Goal: Task Accomplishment & Management: Use online tool/utility

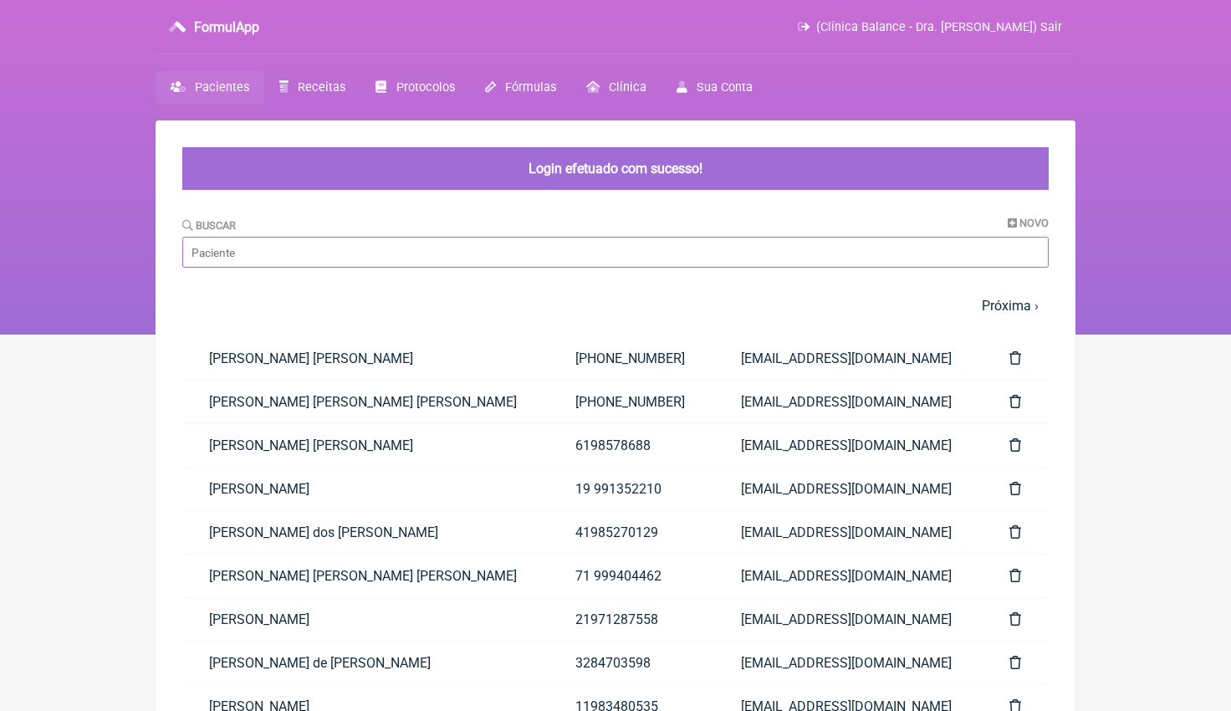
click at [264, 254] on input "Buscar" at bounding box center [615, 252] width 866 height 31
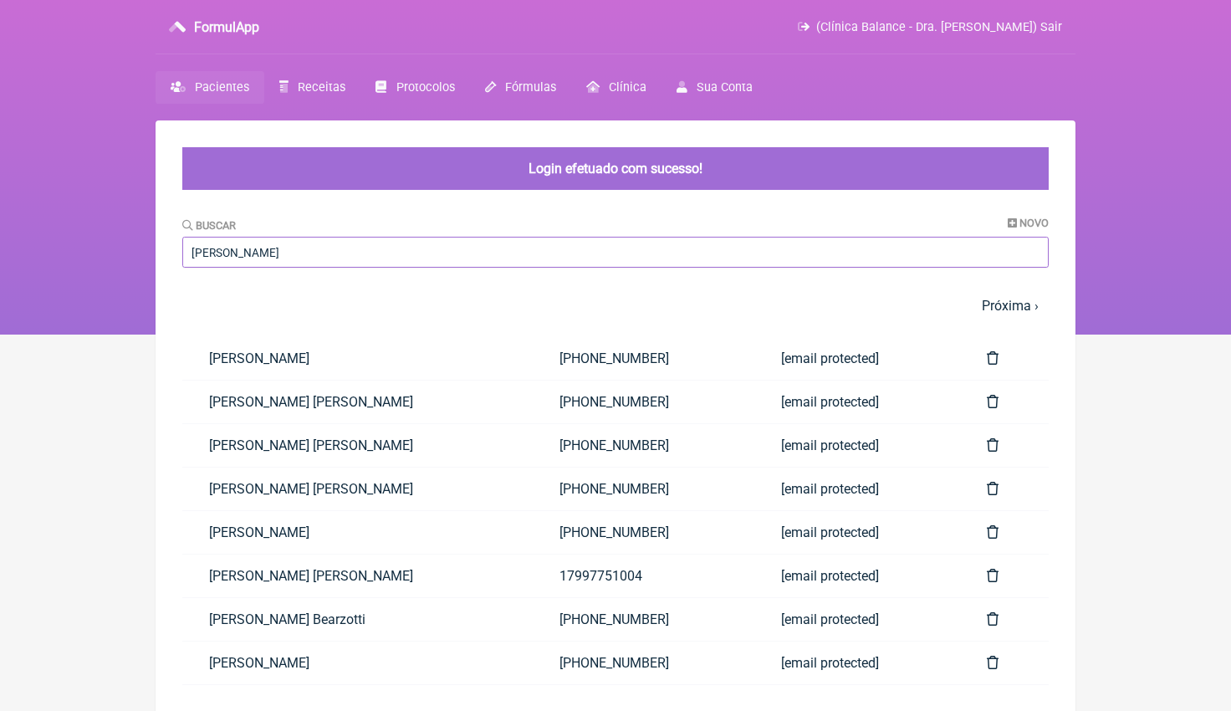
type input "Debora"
drag, startPoint x: 264, startPoint y: 253, endPoint x: 334, endPoint y: 533, distance: 287.8
click at [334, 533] on link "Débora Oliveira de Arruda" at bounding box center [357, 532] width 350 height 43
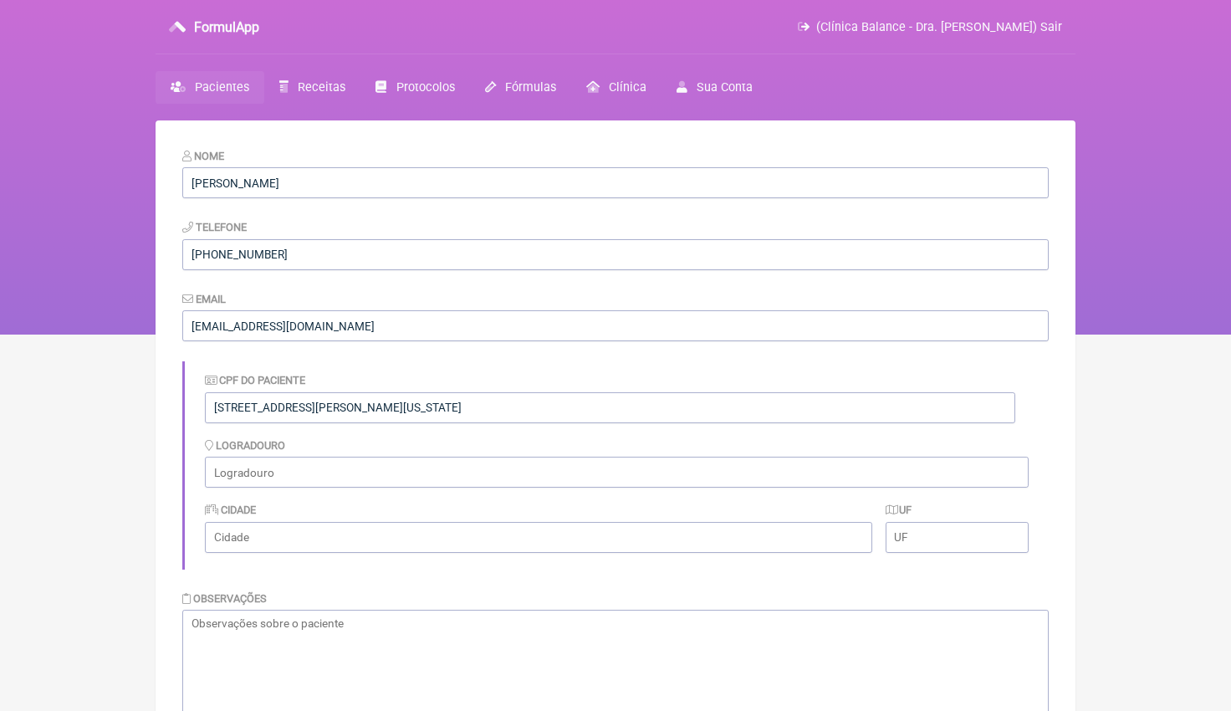
click at [226, 76] on link "Pacientes" at bounding box center [210, 87] width 109 height 33
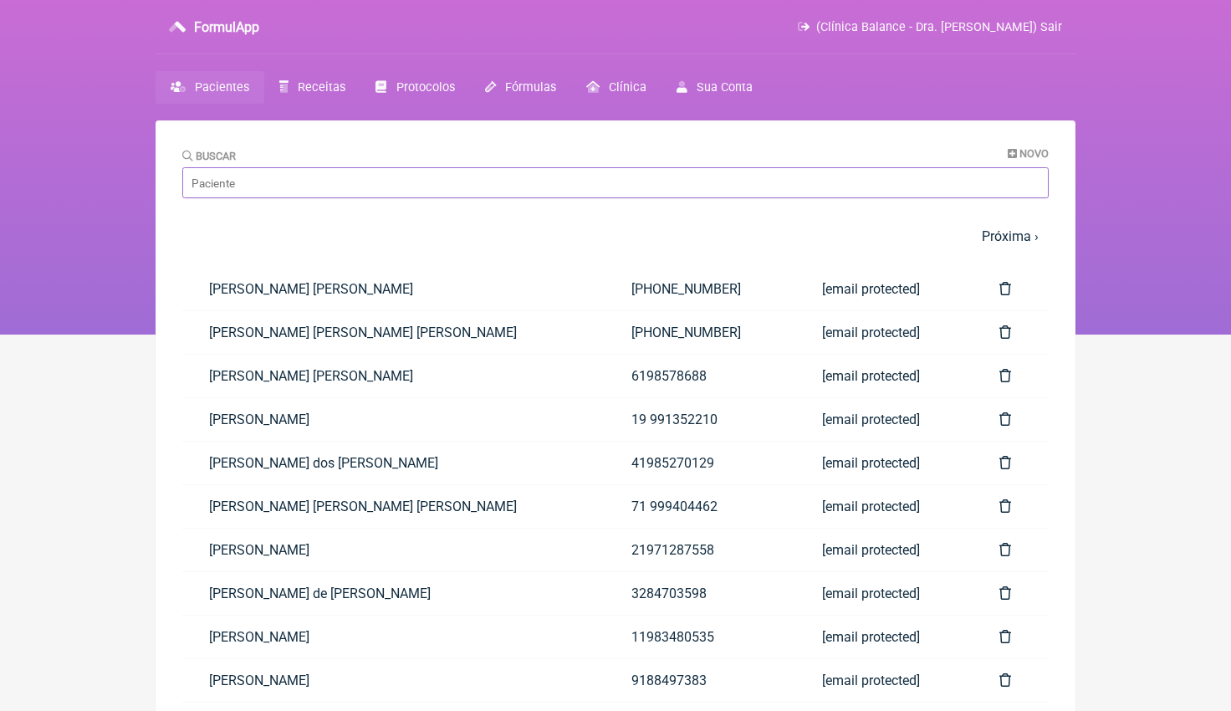
click at [265, 184] on input "Buscar" at bounding box center [615, 182] width 866 height 31
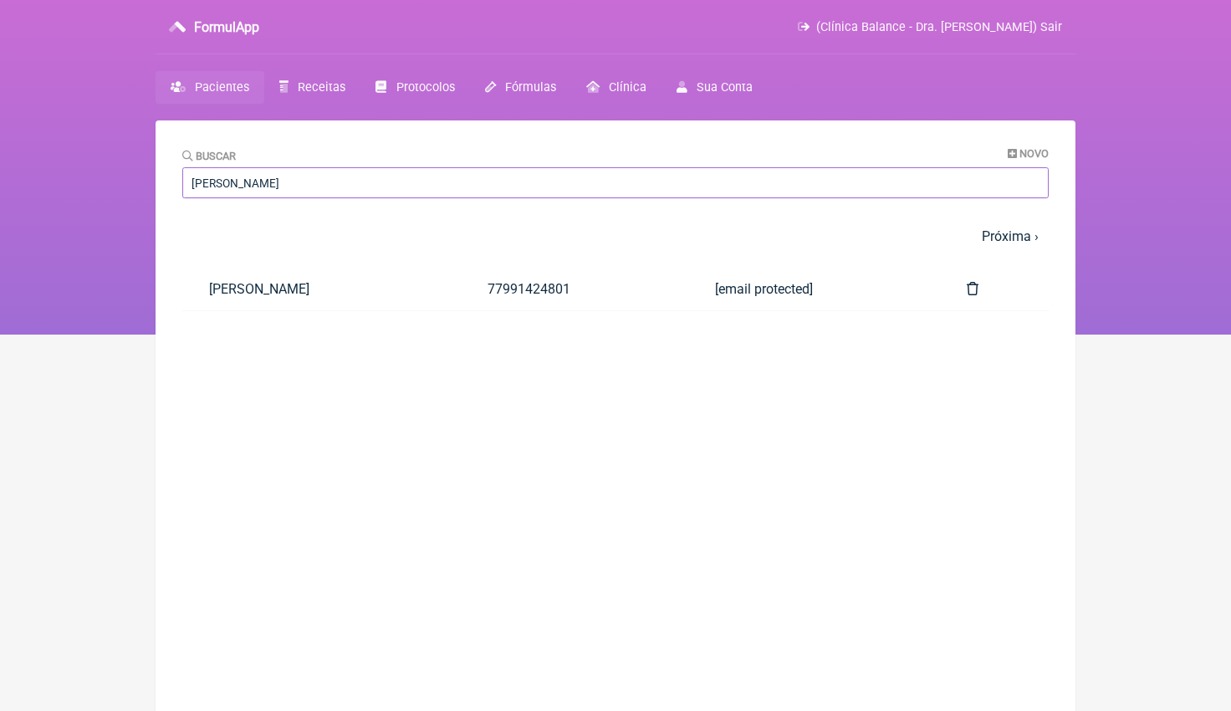
type input "Rosana"
drag, startPoint x: 265, startPoint y: 184, endPoint x: 272, endPoint y: 293, distance: 108.9
click at [272, 293] on link "[PERSON_NAME]" at bounding box center [321, 289] width 279 height 43
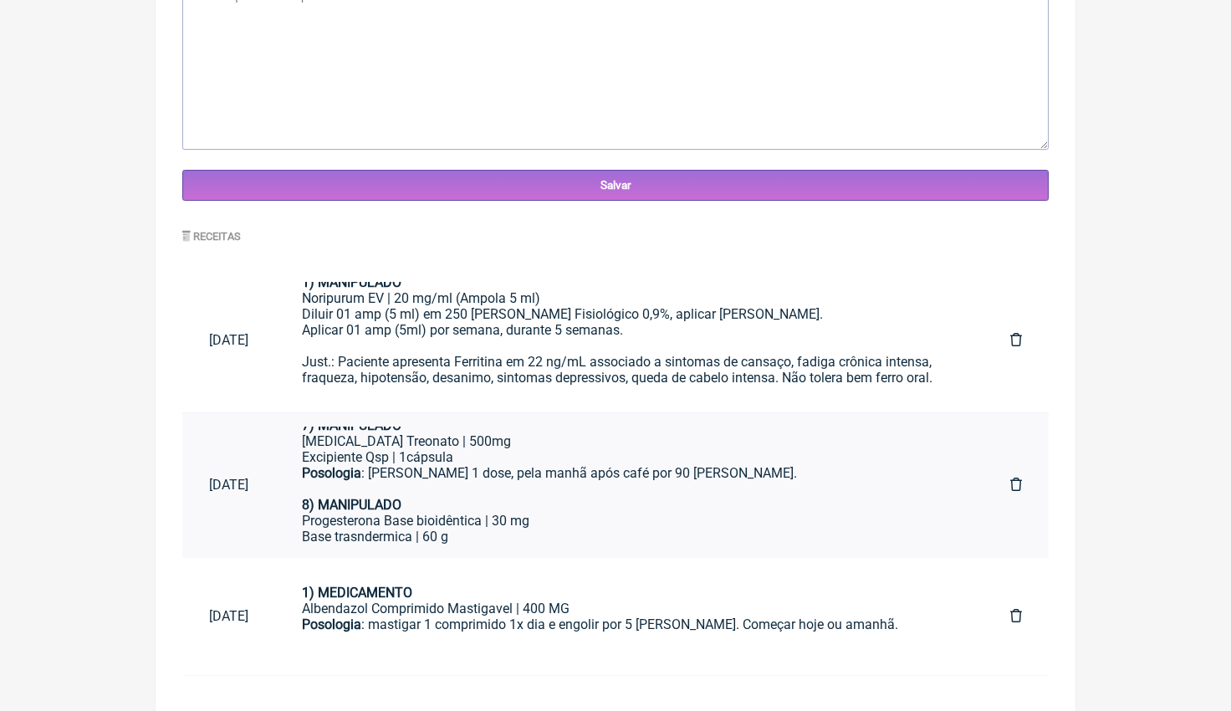
scroll to position [626, 0]
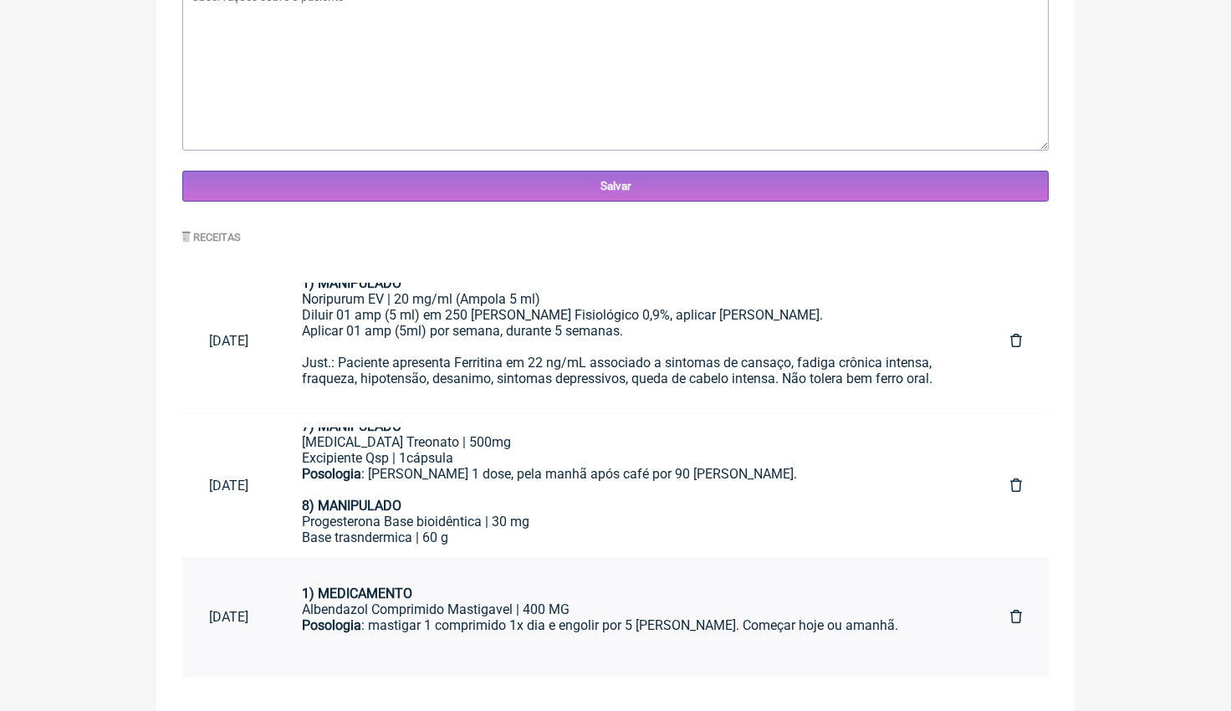
click at [607, 611] on div "Albendazol Comprimido Mastigavel | 400 MG" at bounding box center [629, 609] width 655 height 16
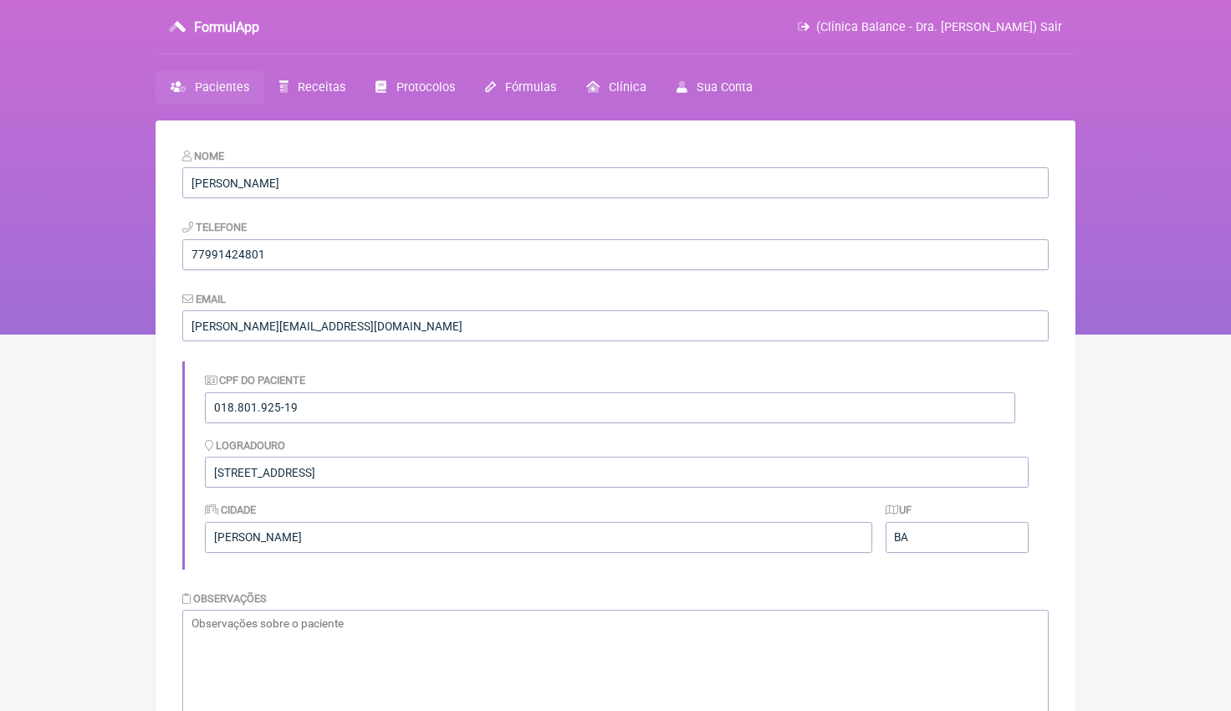
scroll to position [0, 0]
click at [227, 87] on span "Pacientes" at bounding box center [222, 87] width 54 height 14
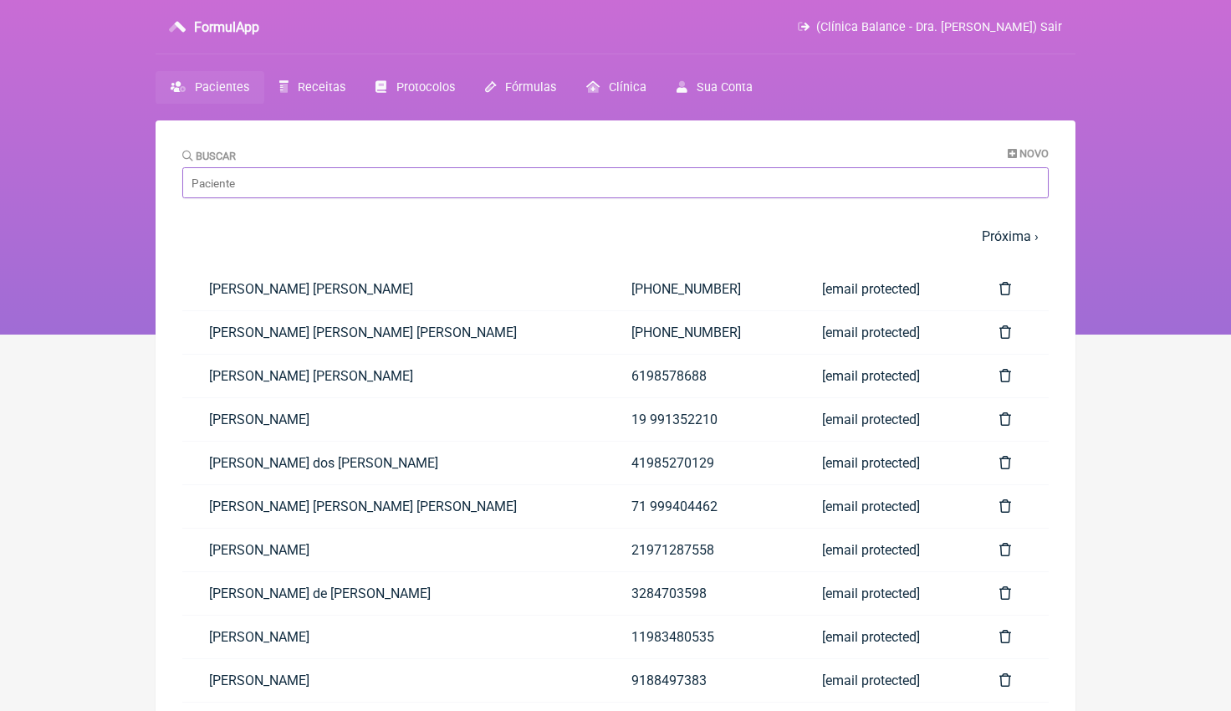
click at [279, 192] on input "Buscar" at bounding box center [615, 182] width 866 height 31
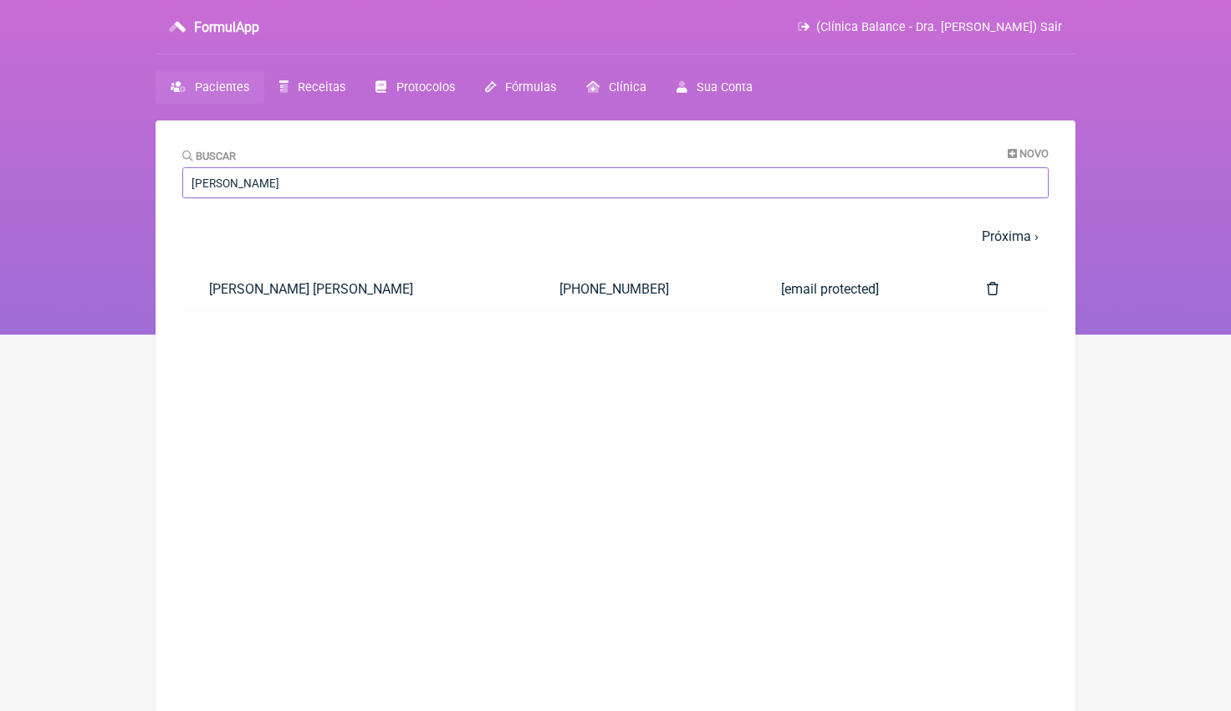
type input "juliana de ass"
click at [309, 335] on main "Buscar Novo juliana de ass 1 2 3 4 5 … Próxima › Última » Paciente Telefone Ema…" at bounding box center [616, 475] width 920 height 711
click at [314, 296] on link "Juliana Alexandre de Assis" at bounding box center [357, 289] width 350 height 43
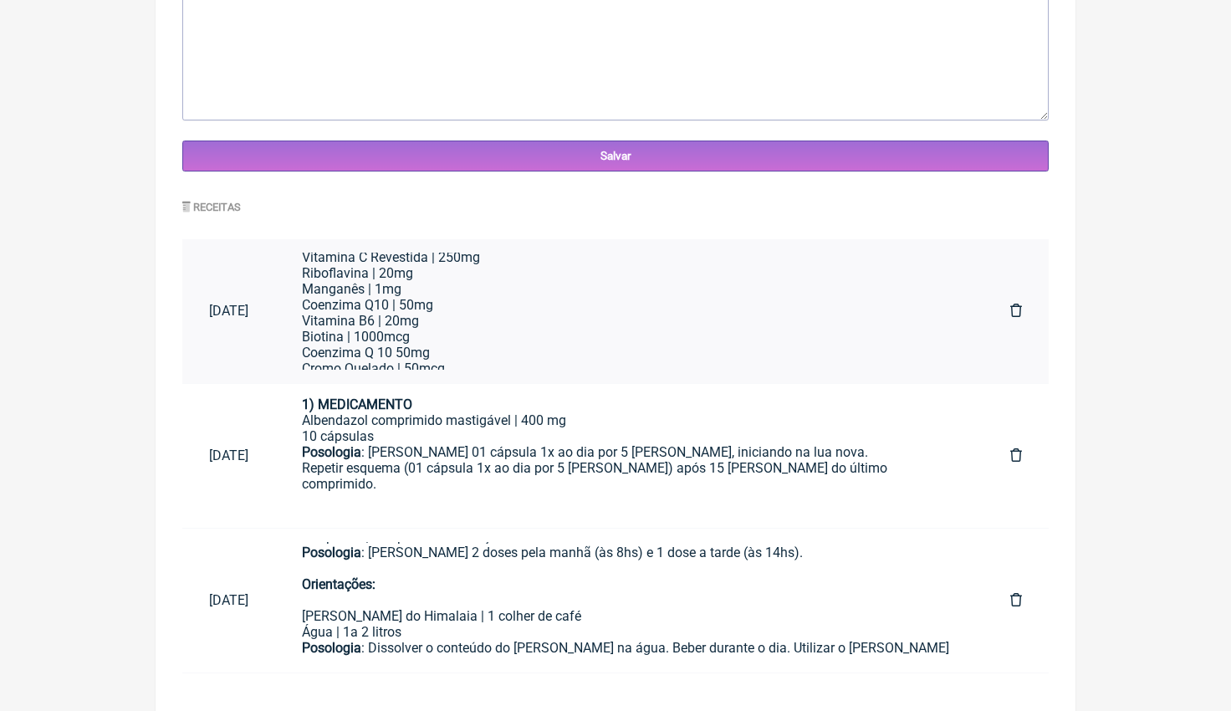
scroll to position [421, 0]
click at [574, 308] on div "Biotina | 1000mcg Coenzima Q 10 50mg" at bounding box center [629, 324] width 655 height 32
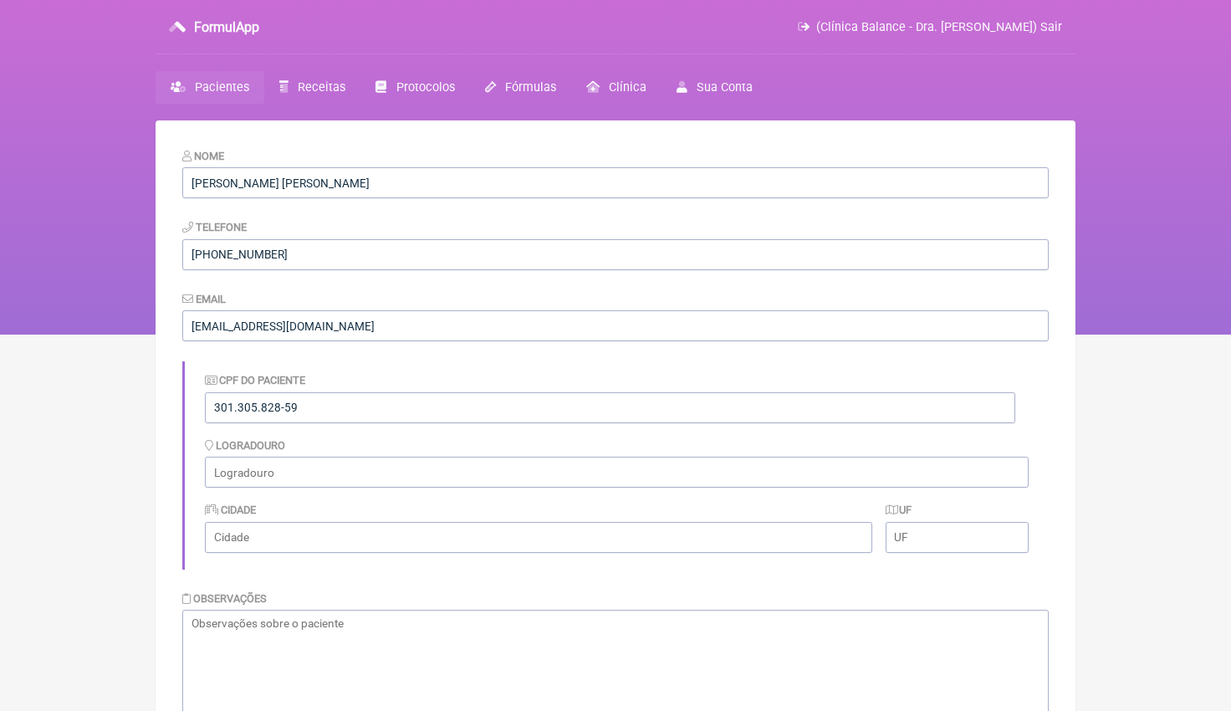
scroll to position [0, 0]
click at [238, 81] on span "Pacientes" at bounding box center [222, 87] width 54 height 14
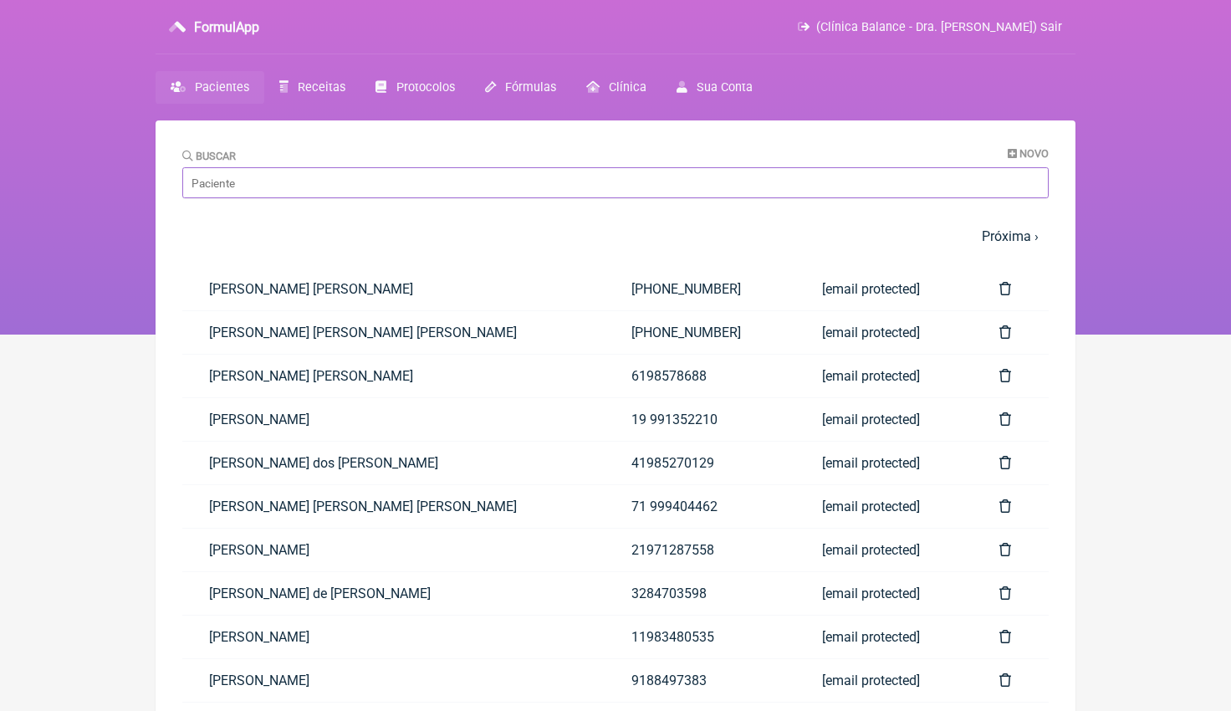
click at [301, 182] on input "Buscar" at bounding box center [615, 182] width 866 height 31
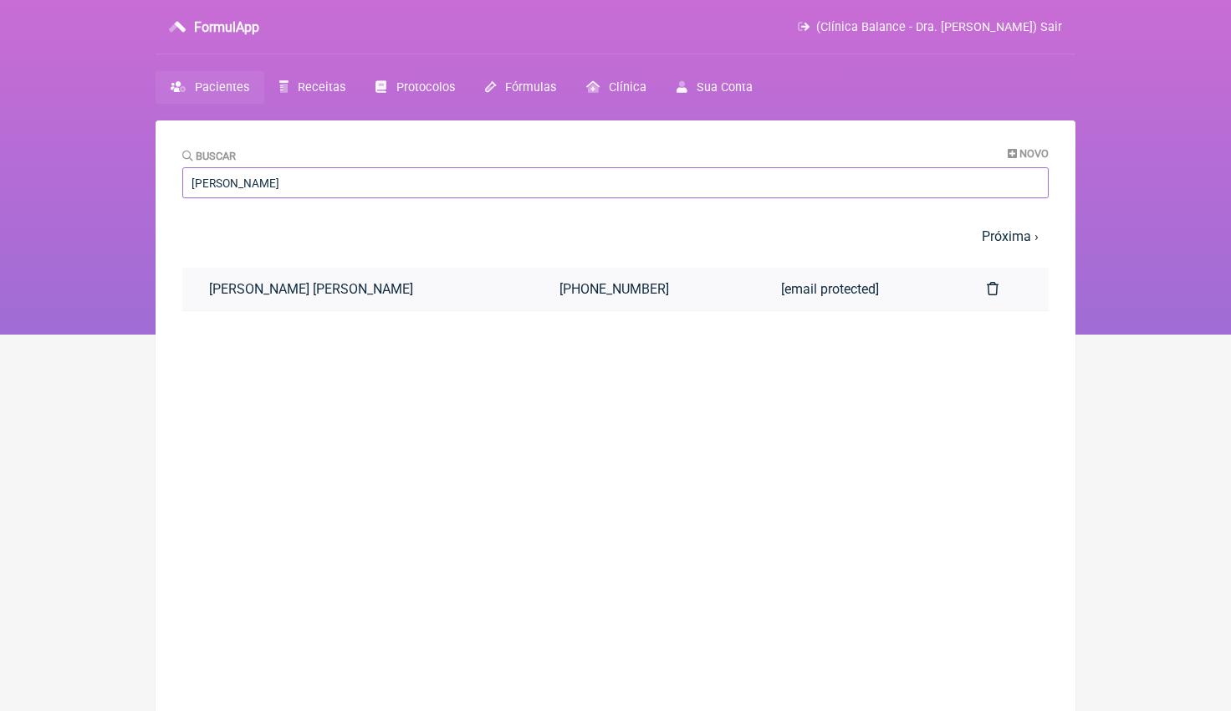
type input "Julia cardo"
click at [341, 284] on link "Júlia Cardoso de Oliveira Moreira" at bounding box center [357, 289] width 350 height 43
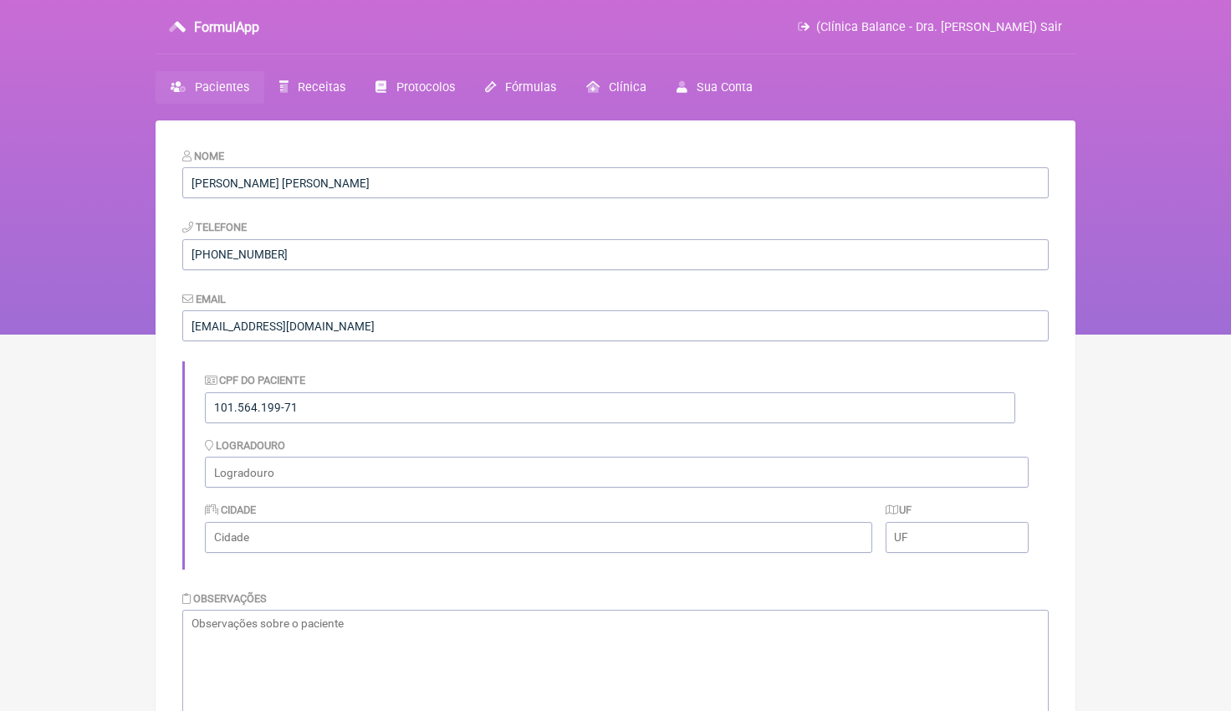
click at [200, 82] on span "Pacientes" at bounding box center [222, 87] width 54 height 14
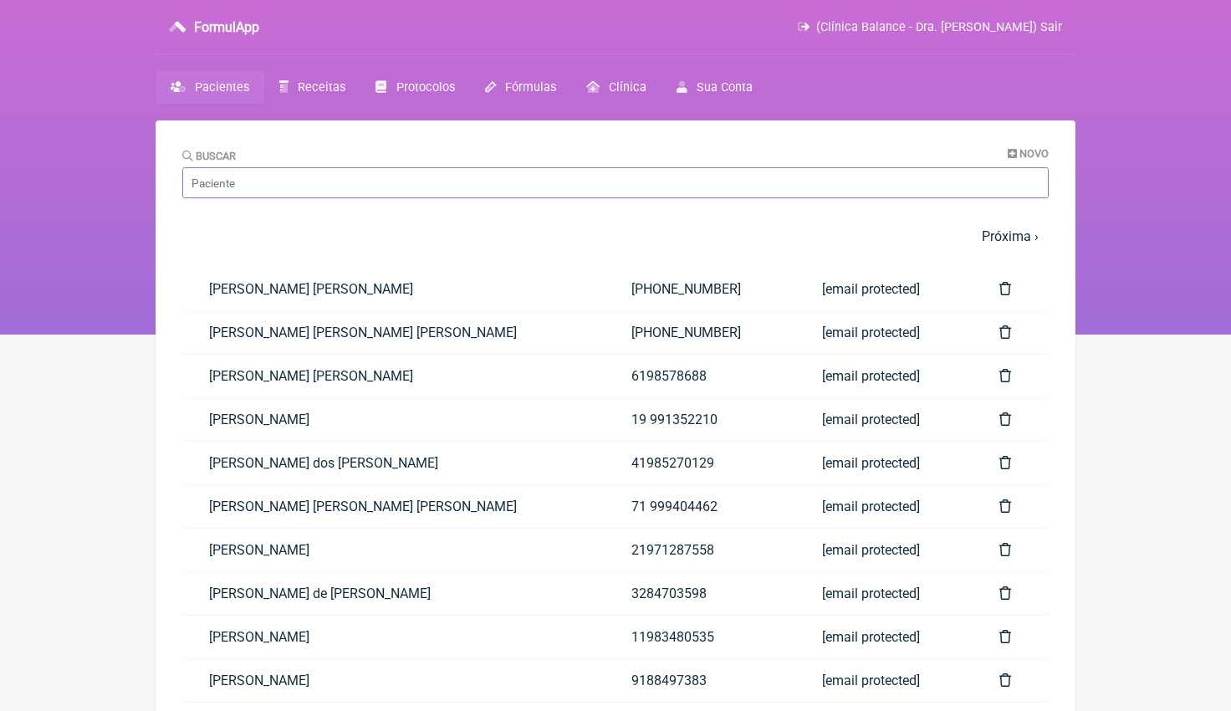
click at [371, 186] on input "Buscar" at bounding box center [615, 182] width 866 height 31
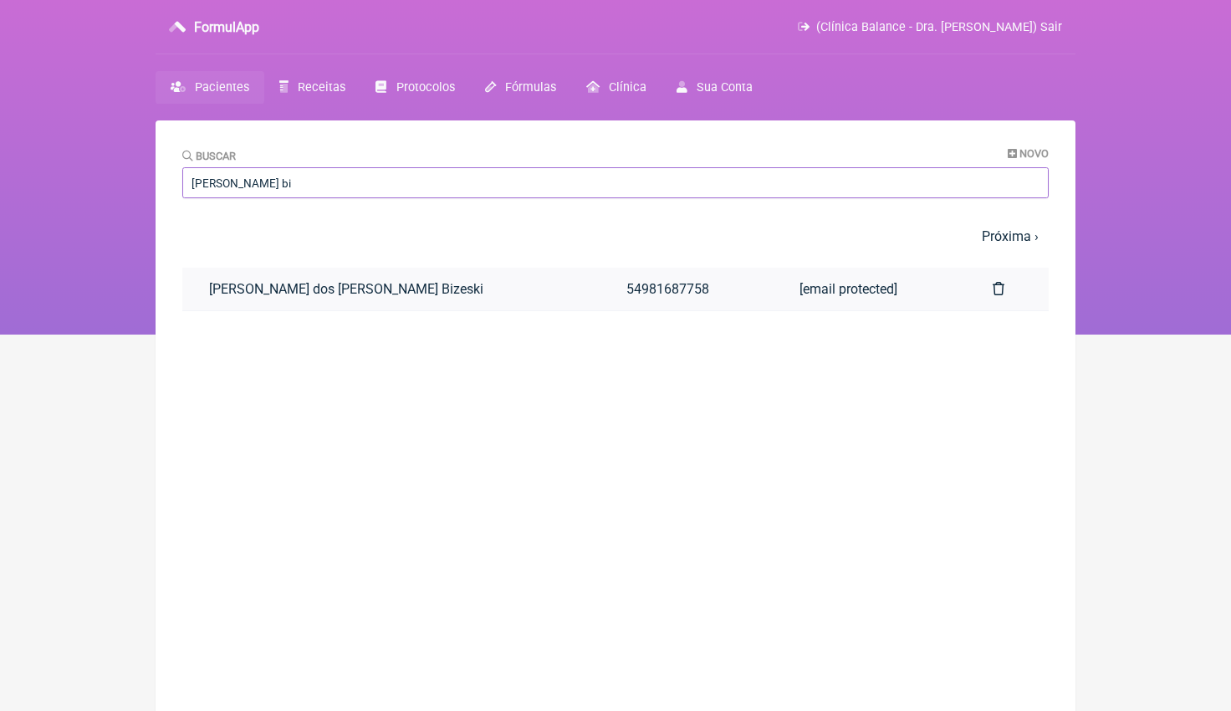
type input "ines bi"
click at [397, 291] on link "Ines Antunes dos Santos Bizeski" at bounding box center [390, 289] width 417 height 43
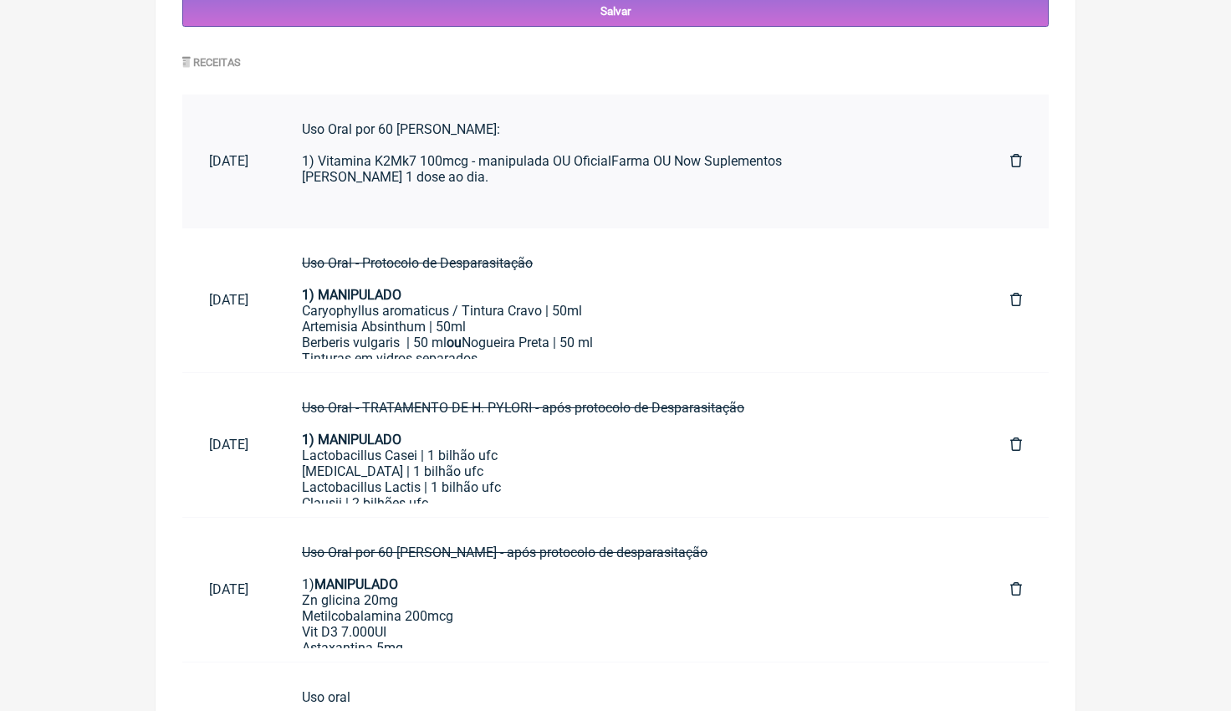
scroll to position [822, 0]
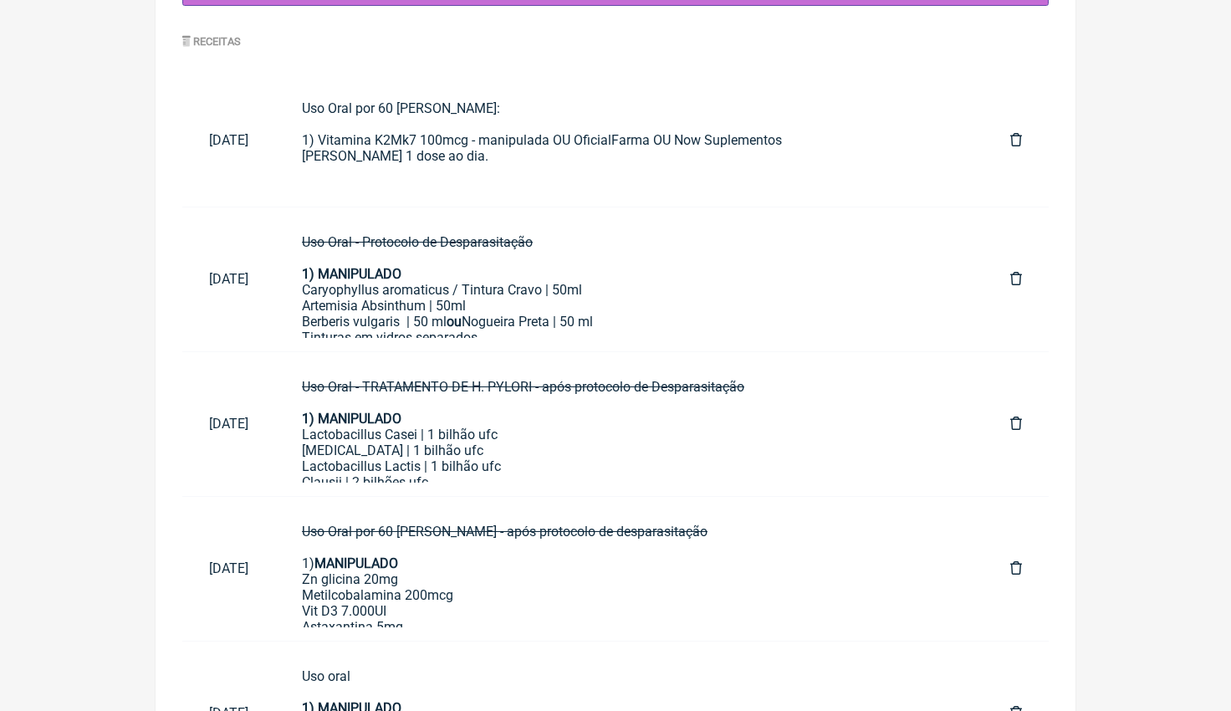
drag, startPoint x: 1075, startPoint y: 149, endPoint x: 1163, endPoint y: 166, distance: 89.6
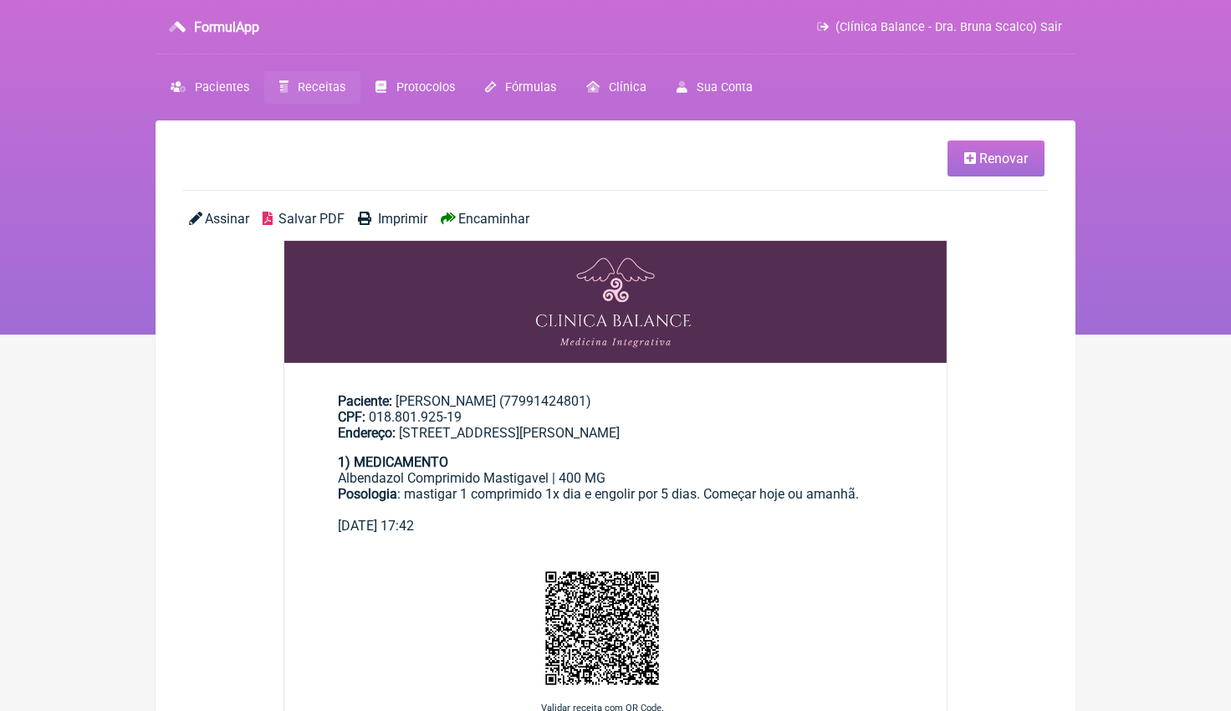
click at [994, 167] on link "Renovar" at bounding box center [996, 159] width 97 height 36
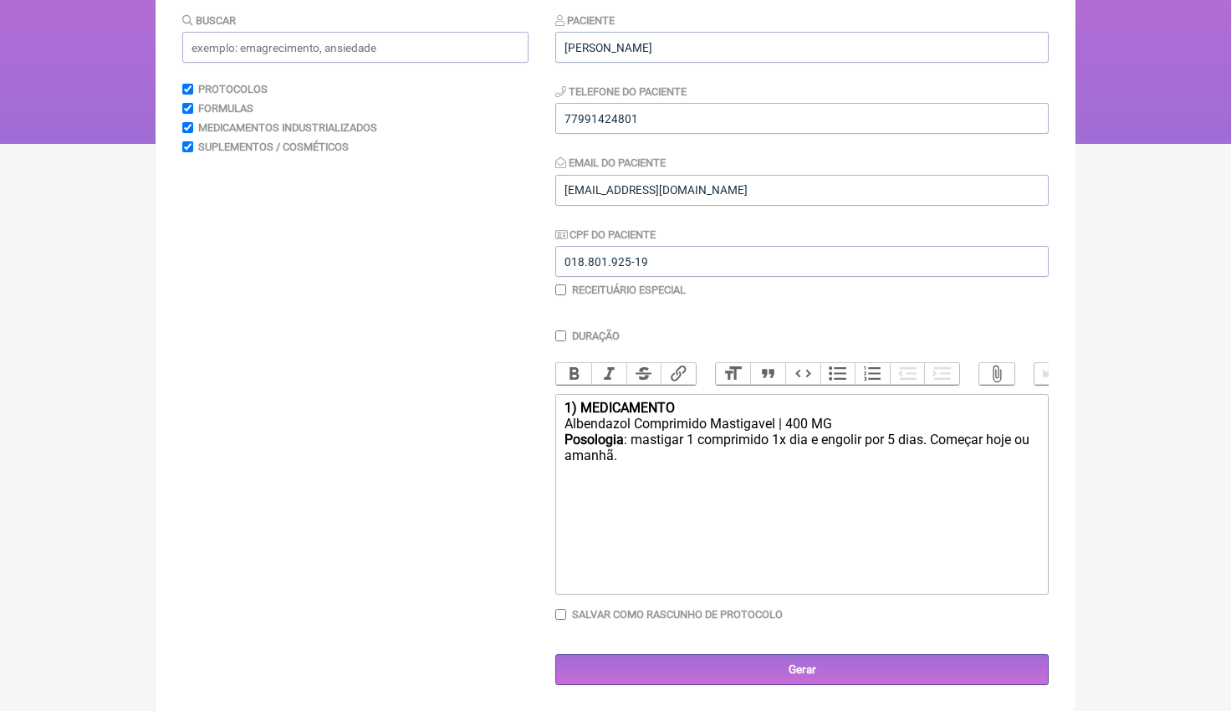
scroll to position [190, 0]
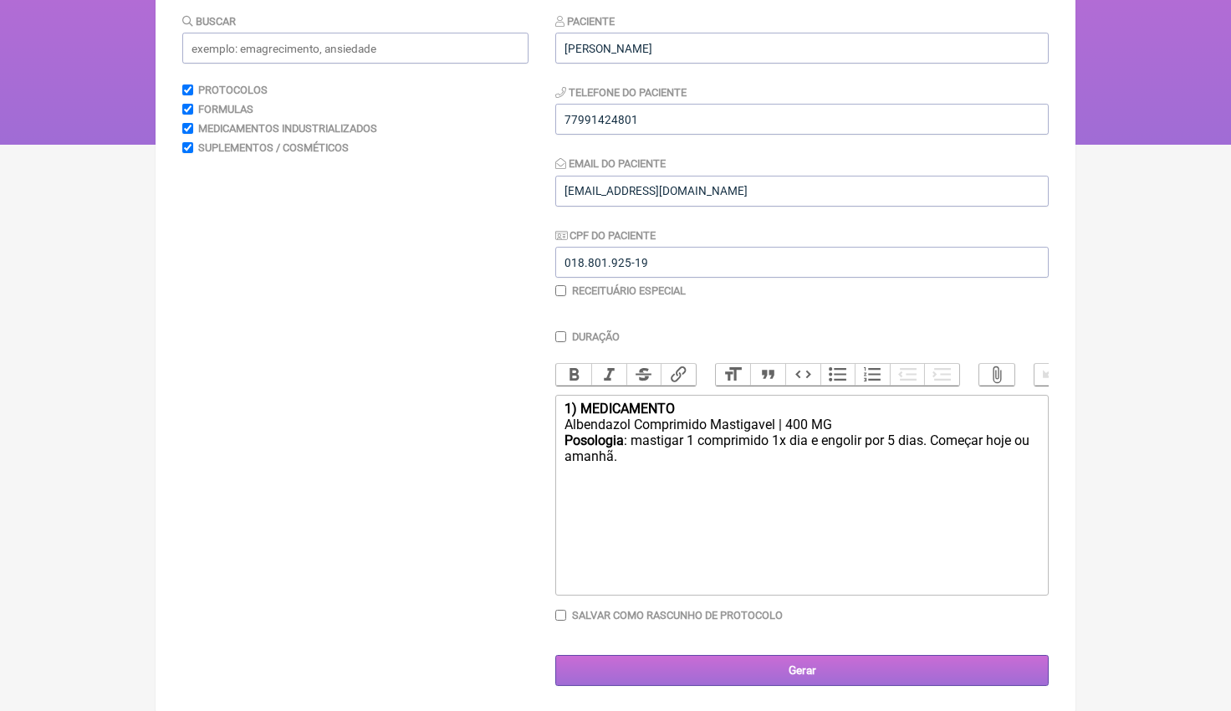
click at [830, 666] on input "Gerar" at bounding box center [801, 670] width 493 height 31
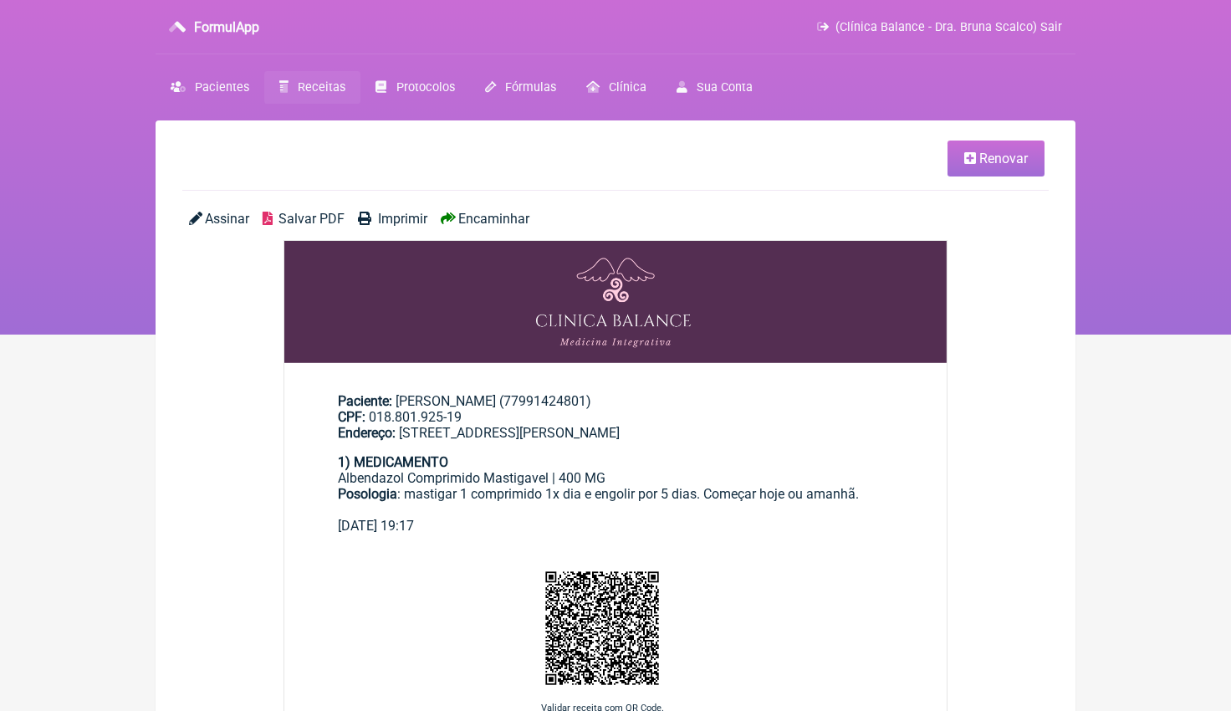
click at [510, 213] on span "Encaminhar" at bounding box center [493, 219] width 71 height 16
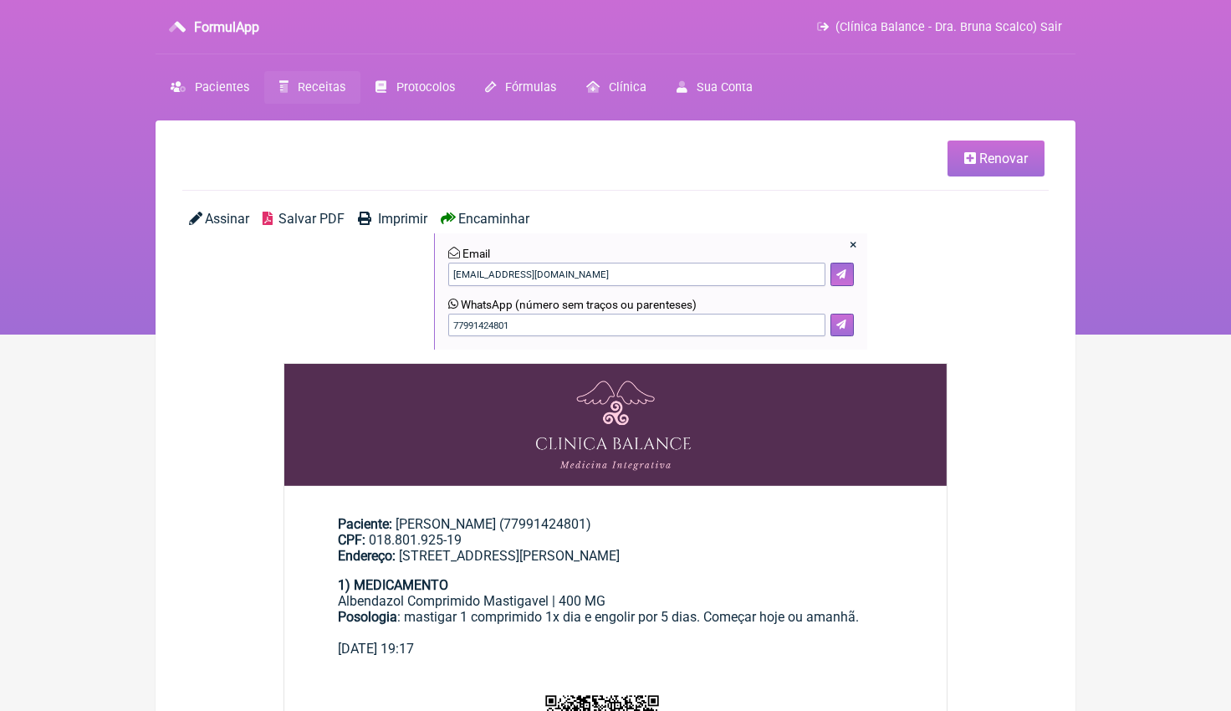
click at [840, 324] on icon at bounding box center [841, 324] width 10 height 10
click at [315, 93] on span "Receitas" at bounding box center [322, 87] width 48 height 14
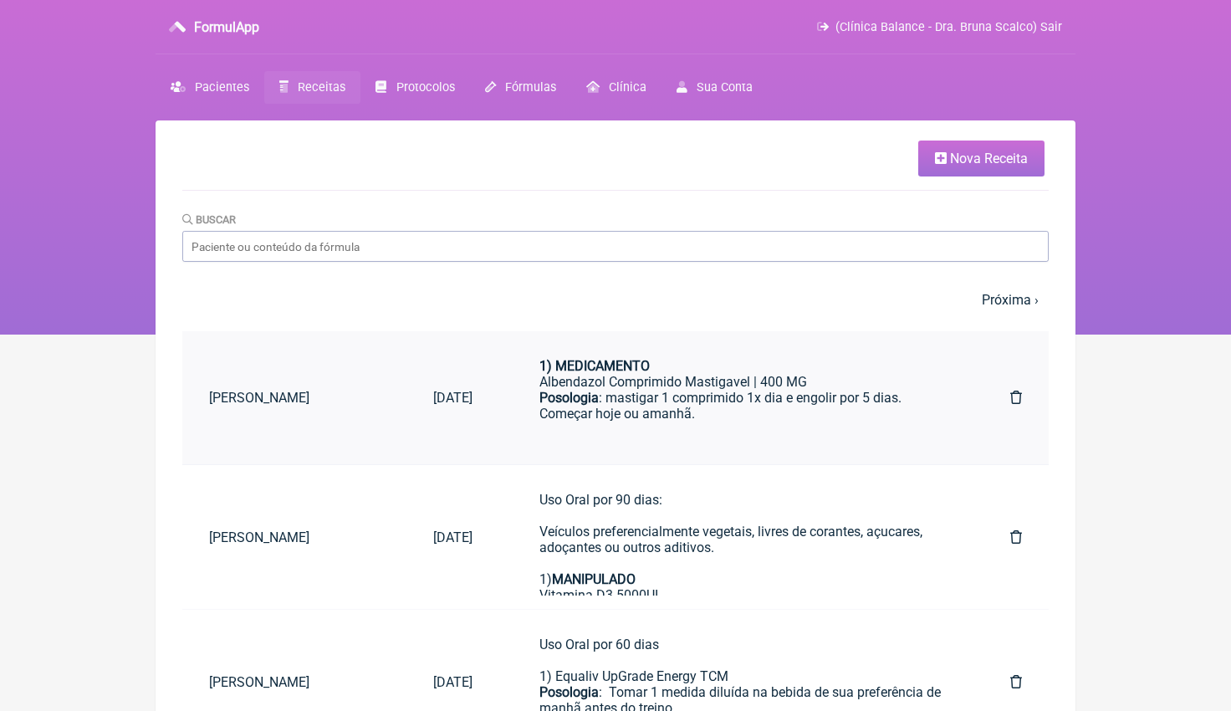
click at [615, 406] on div "Posologia : mastigar 1 comprimido 1x dia e engolir por 5 dias. Começar hoje ou …" at bounding box center [741, 414] width 404 height 48
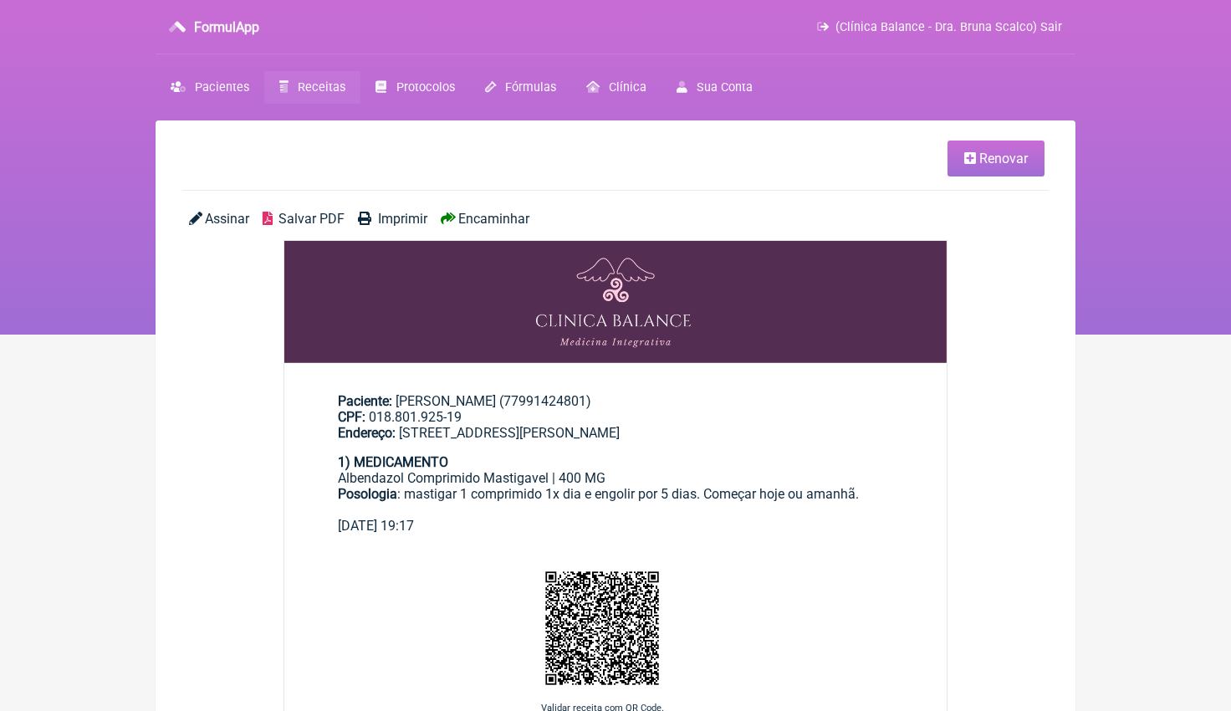
click at [503, 215] on span "Encaminhar" at bounding box center [493, 219] width 71 height 16
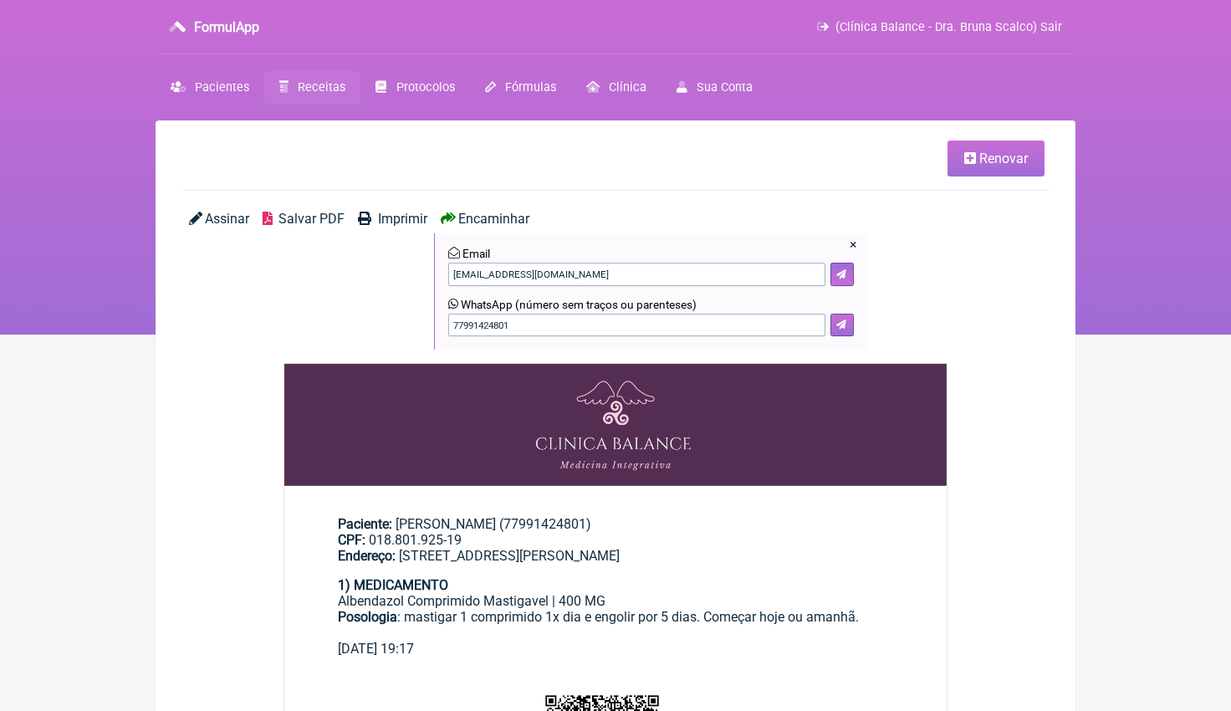
click at [846, 326] on icon at bounding box center [841, 324] width 10 height 10
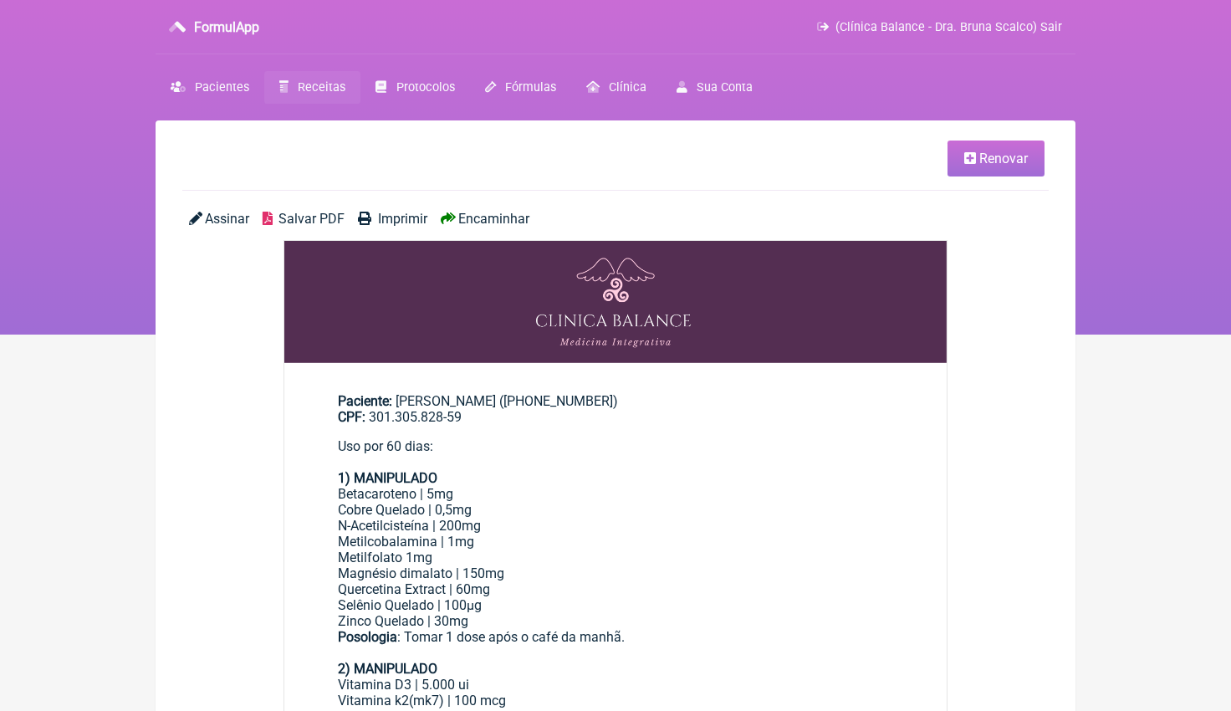
click at [995, 160] on span "Renovar" at bounding box center [1003, 159] width 49 height 16
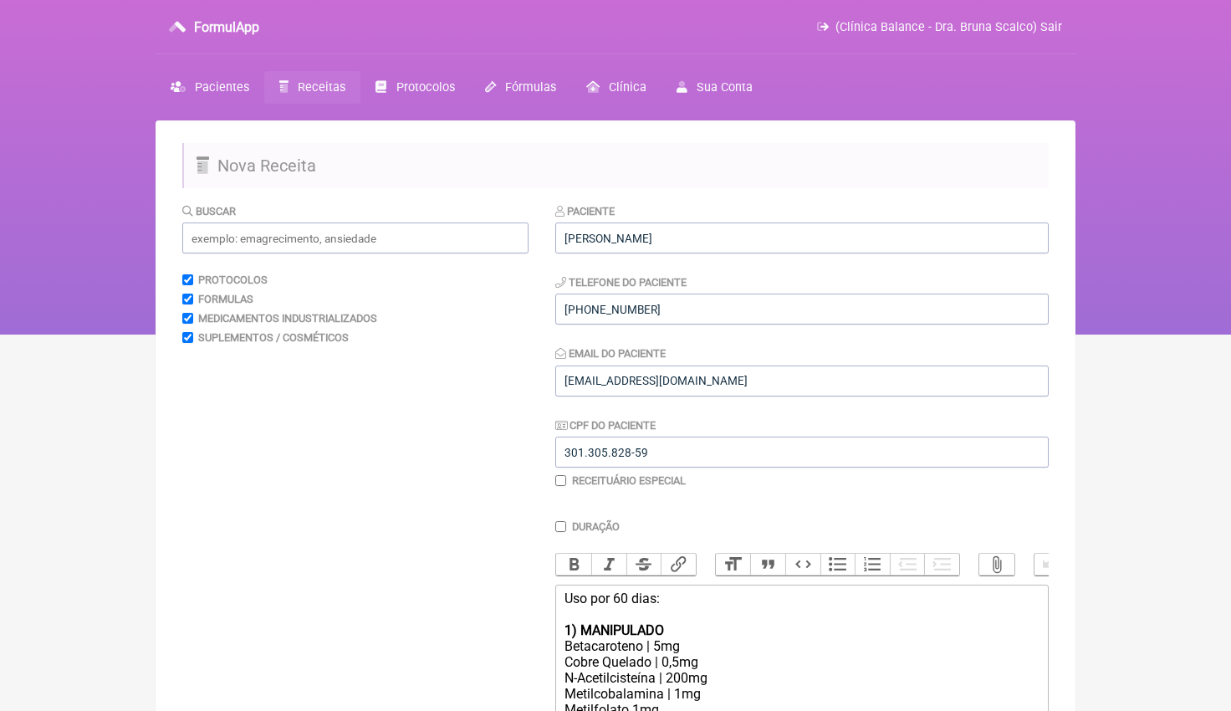
click at [641, 677] on div "N-Acetilcisteína | 200mg Metilcobalamina | 1mg Metilfolato 1mg" at bounding box center [802, 694] width 475 height 48
type trix-editor "<div>Uso por 60 dias:<br><br><strong>1) MANIPULADO</strong></div><div>Betacarot…"
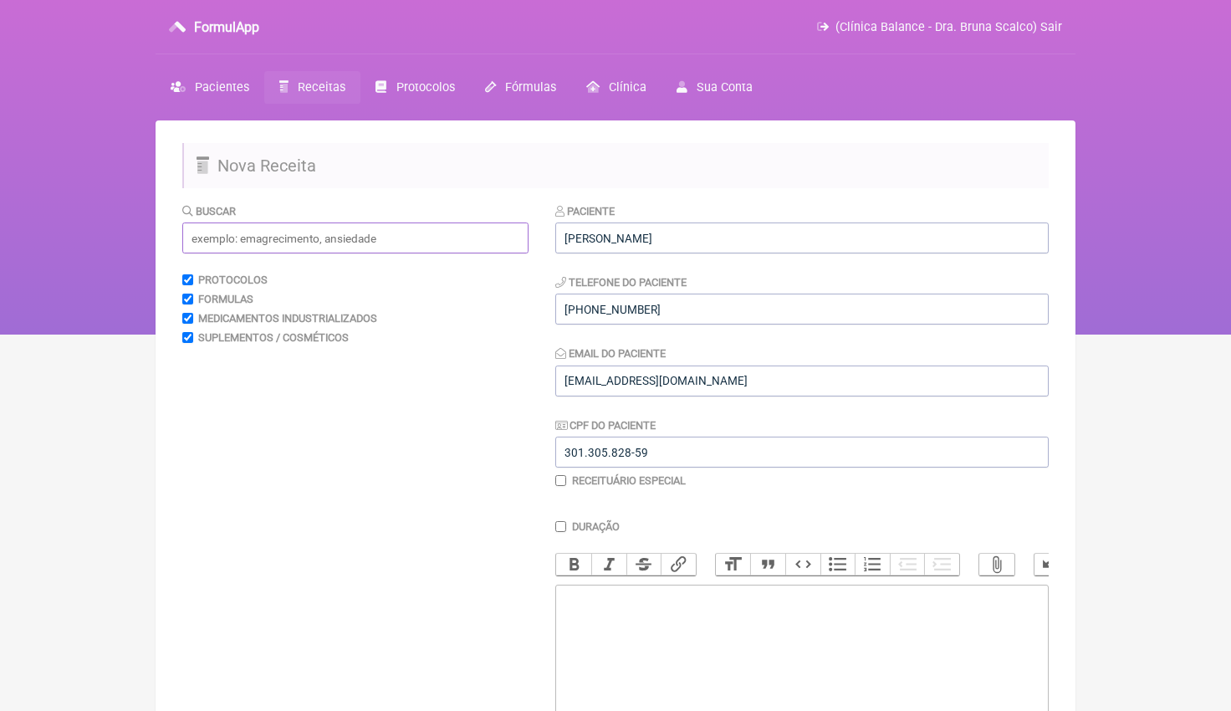
click at [286, 233] on input "text" at bounding box center [355, 237] width 346 height 31
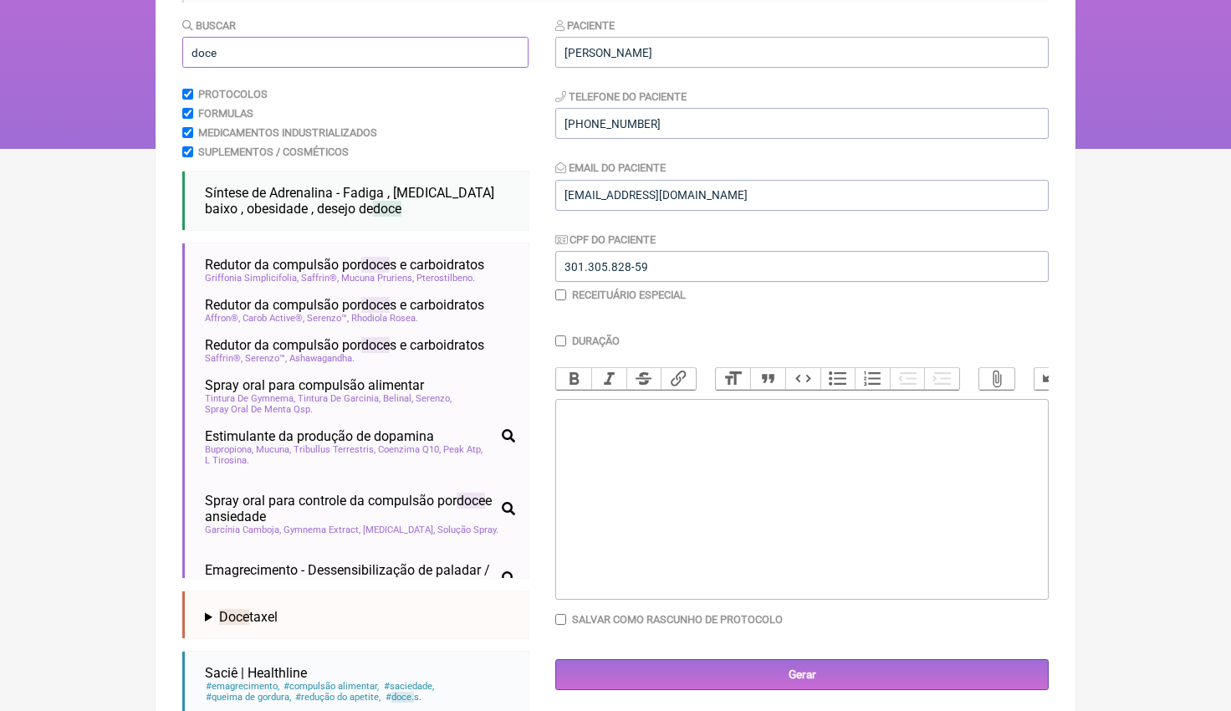
scroll to position [207, 0]
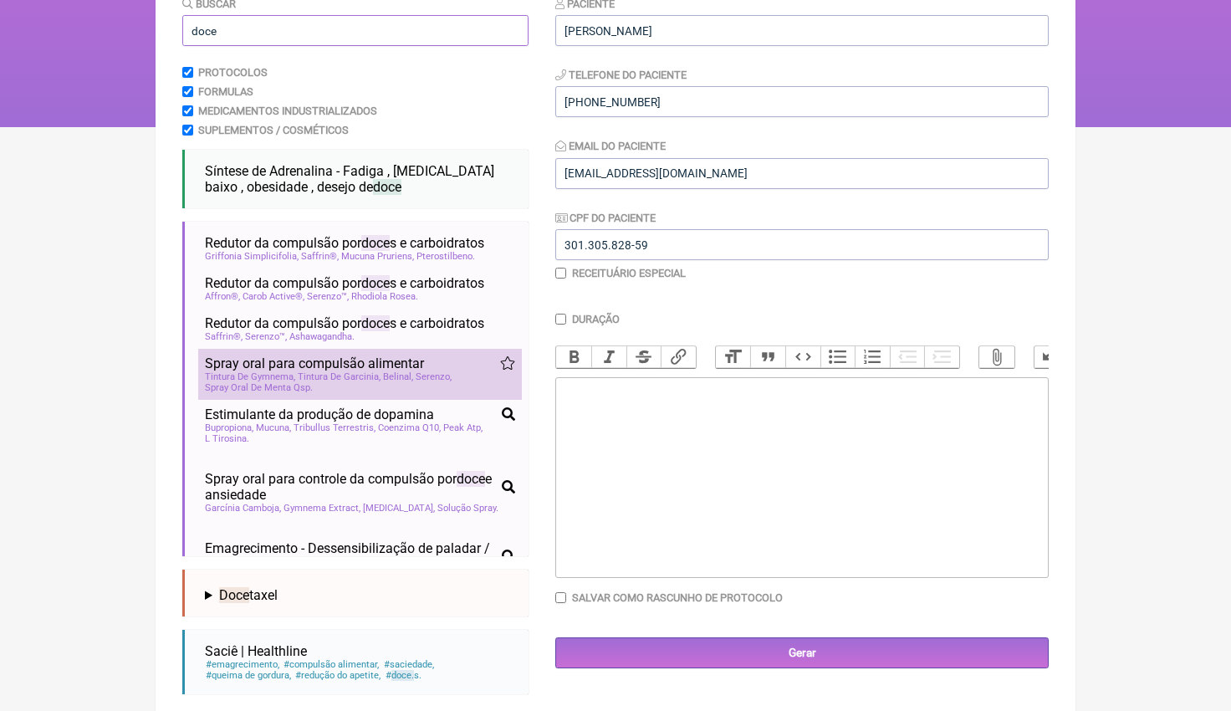
type input "doce"
click at [348, 371] on span "Tintura De Garcinia" at bounding box center [339, 376] width 83 height 11
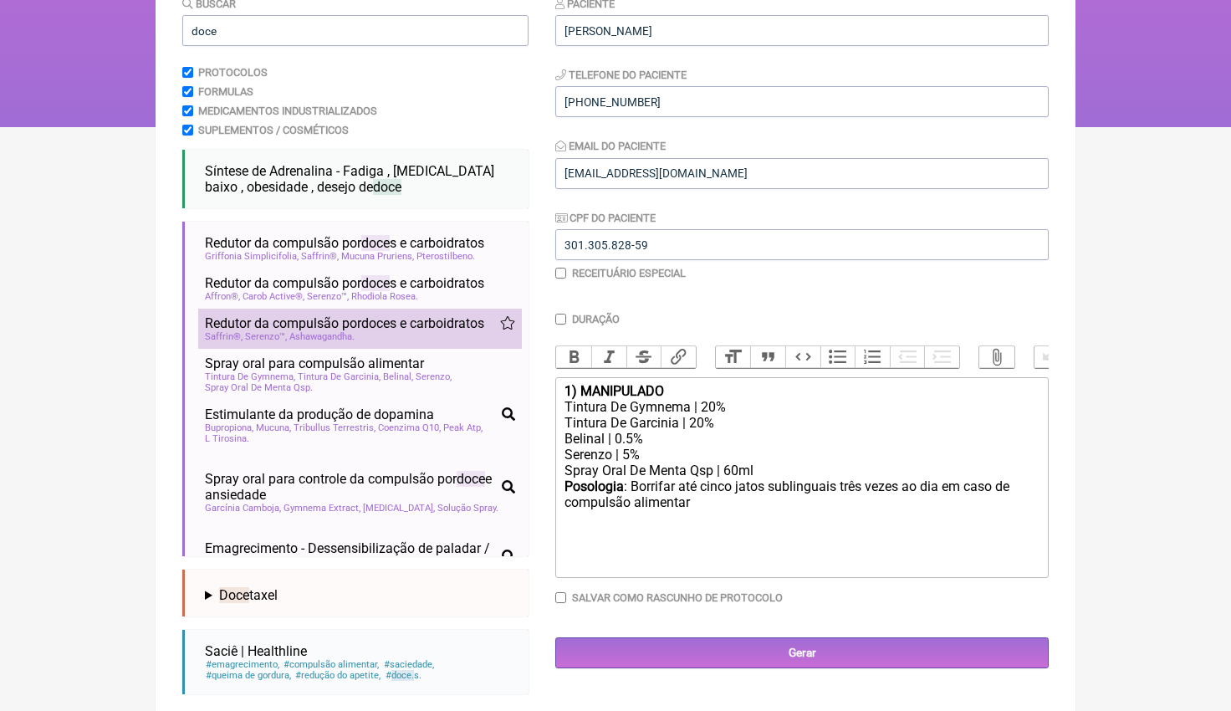
click at [364, 321] on span "Redutor da compulsão por doce s e carboidratos" at bounding box center [344, 323] width 279 height 16
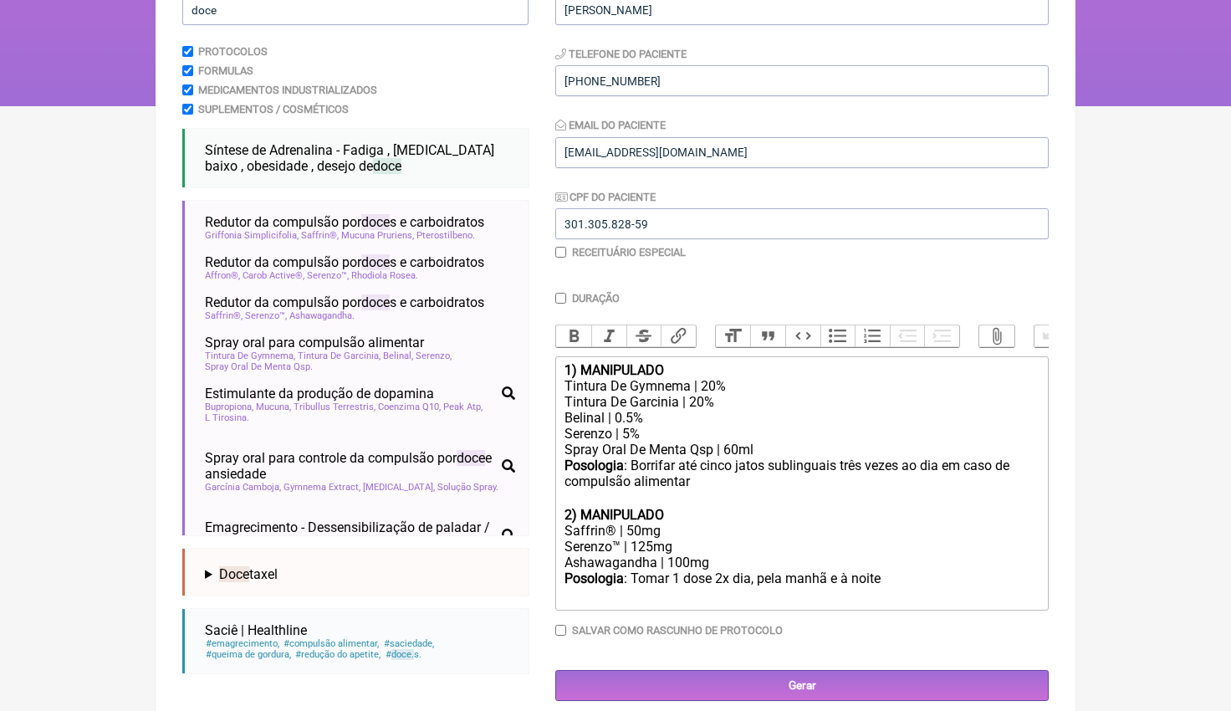
scroll to position [227, 0]
click at [560, 301] on input "Duração" at bounding box center [560, 299] width 11 height 11
checkbox input "true"
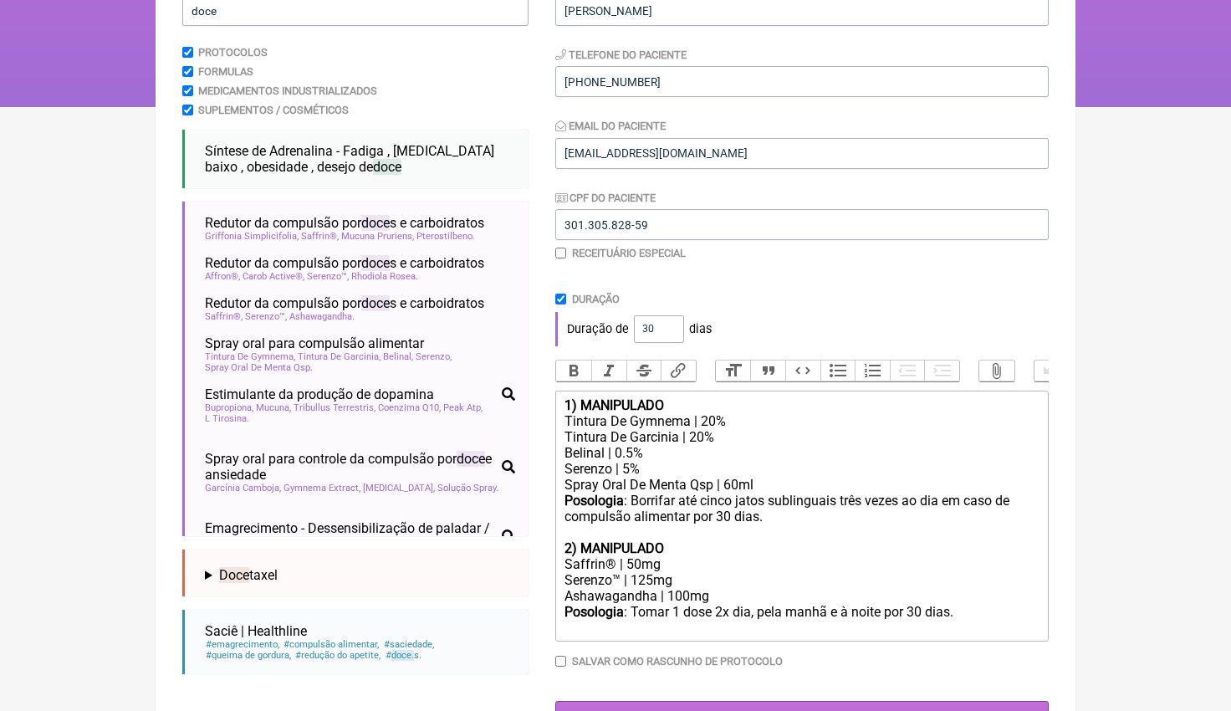
click at [829, 701] on input "Gerar" at bounding box center [801, 716] width 493 height 31
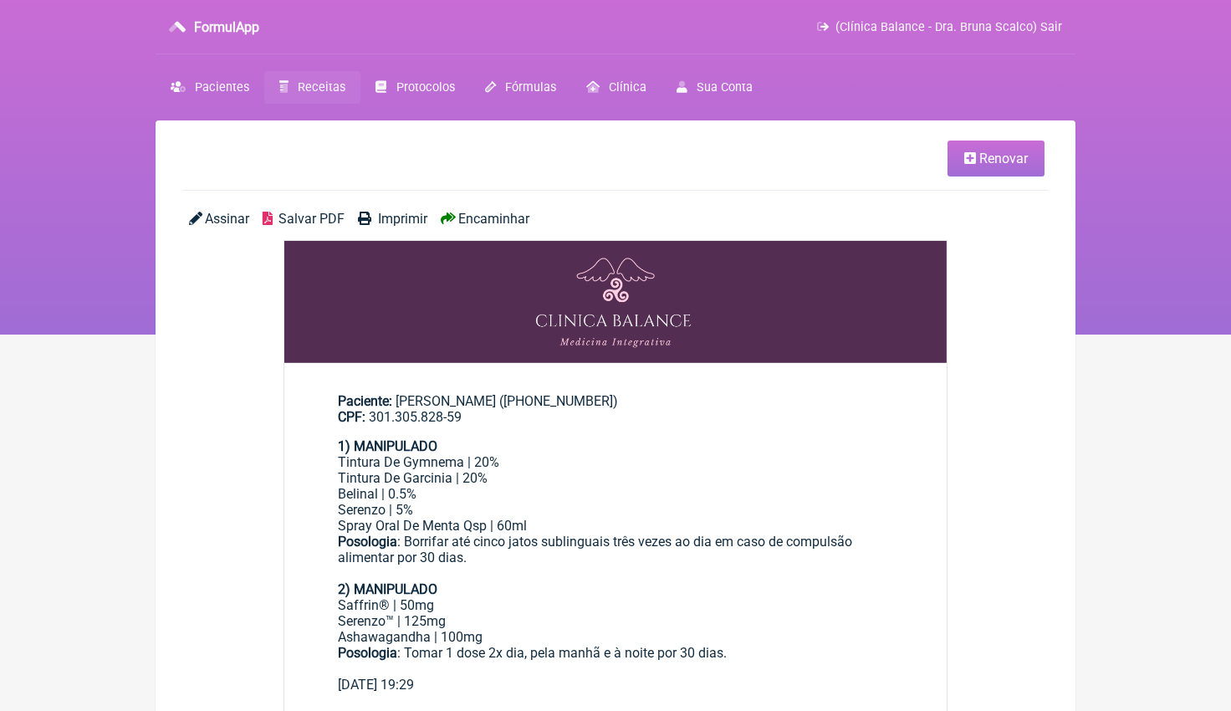
click at [515, 212] on span "Encaminhar" at bounding box center [493, 219] width 71 height 16
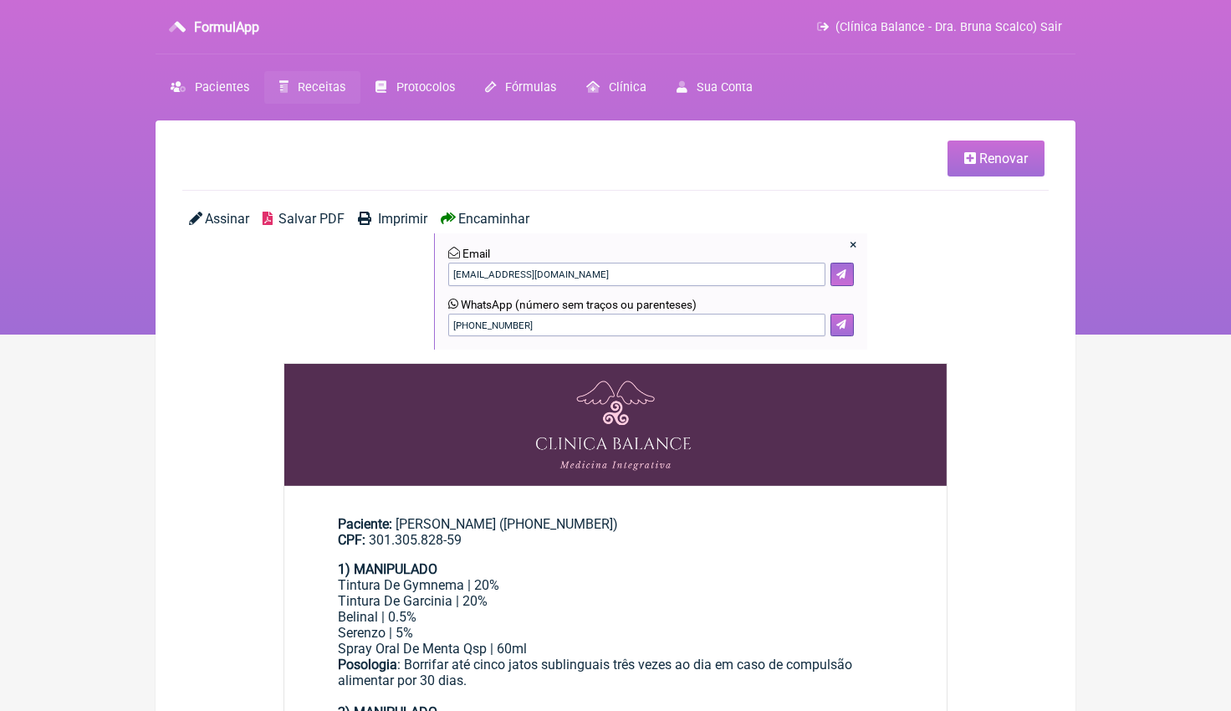
click at [841, 324] on icon at bounding box center [841, 324] width 10 height 10
